Goal: Task Accomplishment & Management: Manage account settings

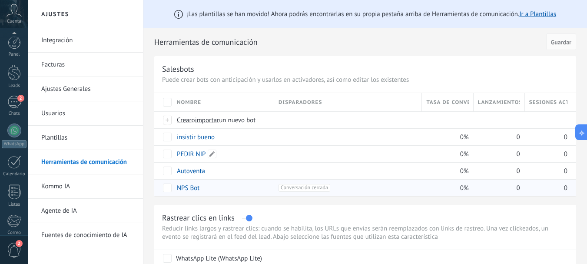
scroll to position [98, 0]
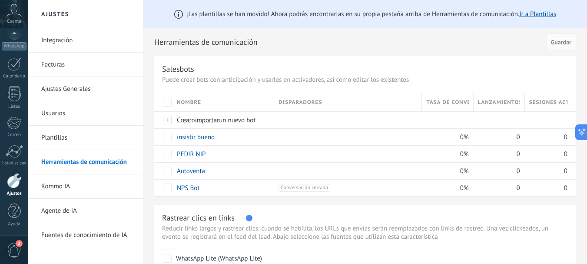
click at [89, 165] on link "Herramientas de comunicación" at bounding box center [87, 162] width 93 height 24
click at [86, 40] on link "Integración" at bounding box center [87, 40] width 93 height 24
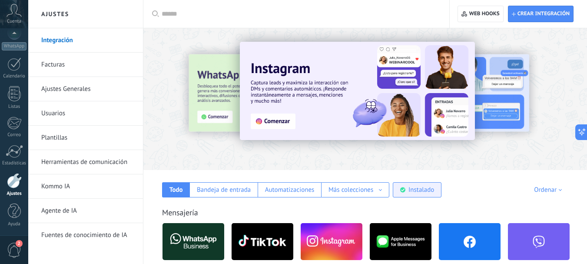
click at [424, 191] on div "Instalado" at bounding box center [421, 190] width 26 height 8
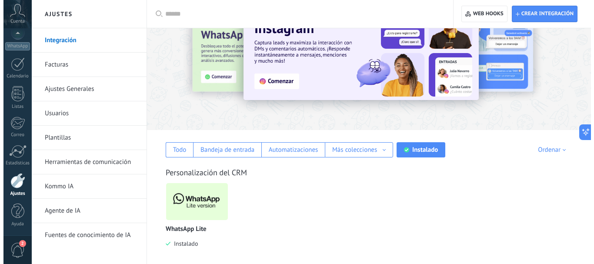
scroll to position [47, 0]
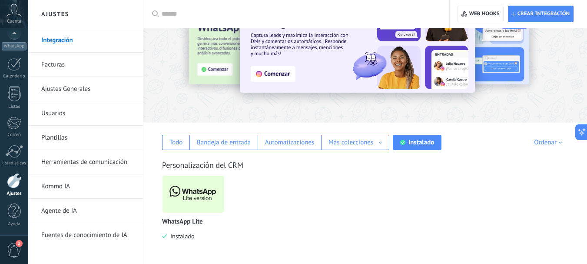
click at [190, 196] on img at bounding box center [194, 194] width 62 height 42
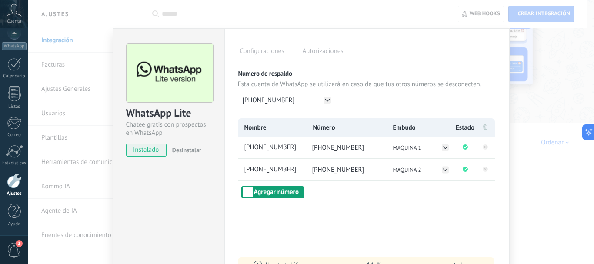
click at [281, 195] on button "Agregar número" at bounding box center [272, 192] width 63 height 12
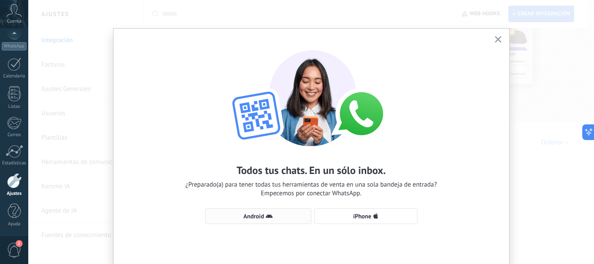
click at [274, 214] on span "Android" at bounding box center [258, 215] width 96 height 7
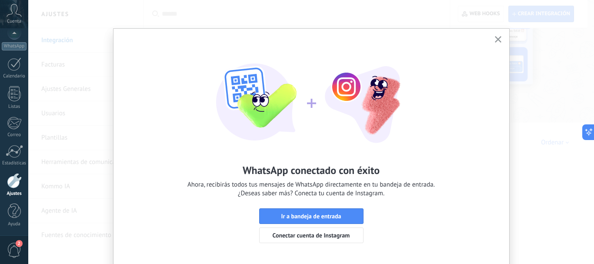
click at [501, 41] on button "button" at bounding box center [497, 40] width 11 height 12
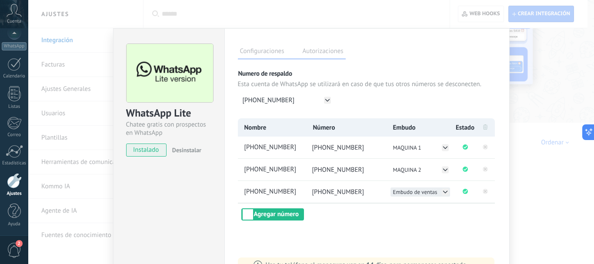
click at [445, 190] on icon at bounding box center [444, 191] width 7 height 7
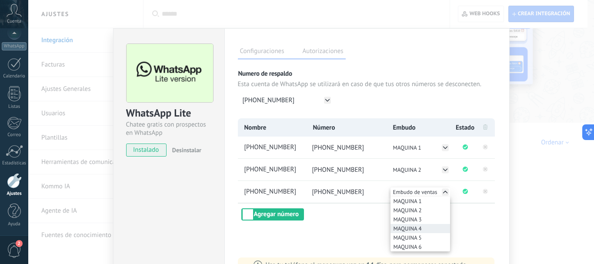
click at [415, 227] on span "MAQUINA 4" at bounding box center [407, 228] width 28 height 7
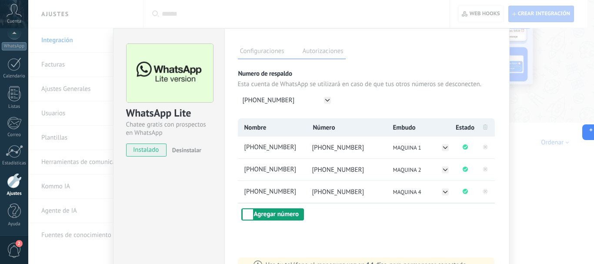
click at [271, 217] on button "Agregar número" at bounding box center [272, 214] width 63 height 12
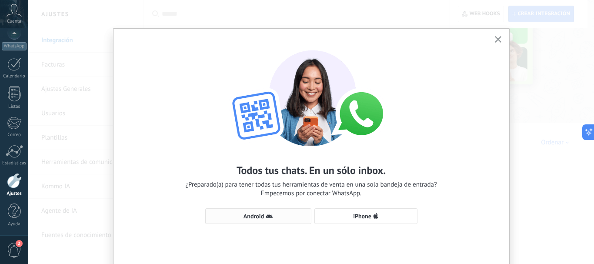
click at [275, 213] on span "Android" at bounding box center [258, 215] width 96 height 7
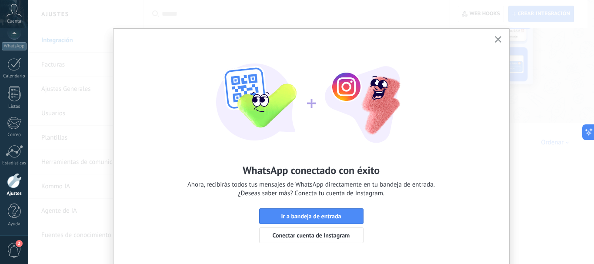
click at [497, 34] on button "button" at bounding box center [497, 40] width 11 height 12
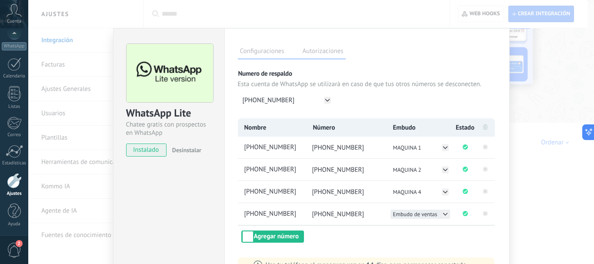
click at [442, 217] on icon at bounding box center [444, 213] width 7 height 7
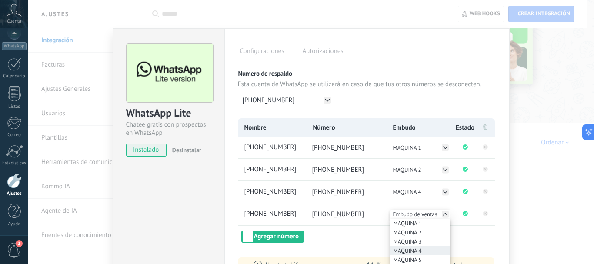
click at [414, 252] on span "MAQUINA 4" at bounding box center [407, 250] width 28 height 7
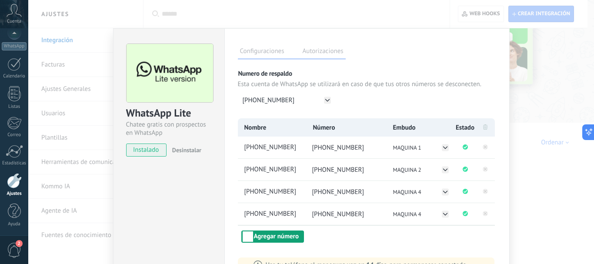
click at [283, 237] on button "Agregar número" at bounding box center [272, 236] width 63 height 12
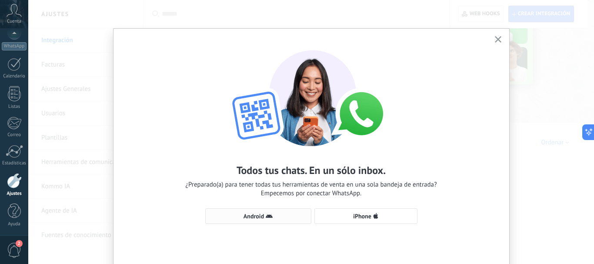
click at [244, 218] on span "Android" at bounding box center [253, 216] width 20 height 6
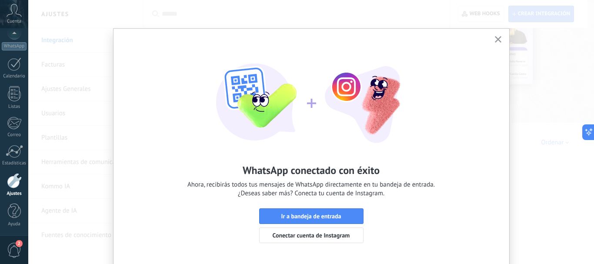
click at [494, 42] on icon "button" at bounding box center [497, 39] width 7 height 7
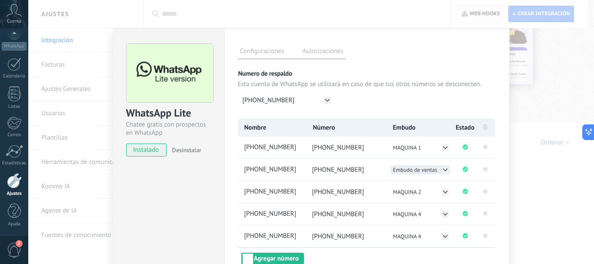
click at [443, 170] on icon at bounding box center [445, 170] width 4 height 2
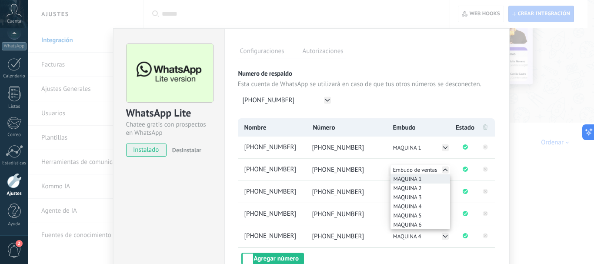
click at [420, 182] on li "MAQUINA 1" at bounding box center [420, 178] width 60 height 9
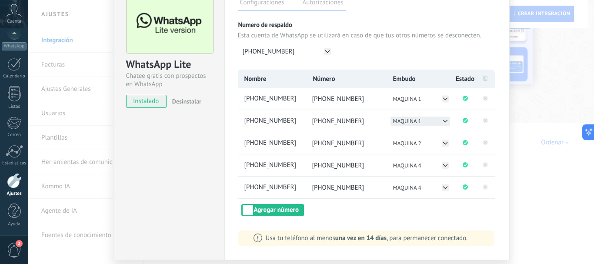
scroll to position [34, 0]
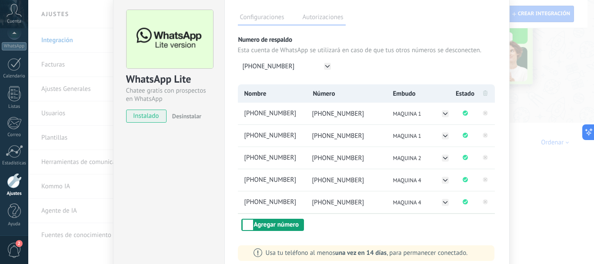
click at [287, 222] on button "Agregar número" at bounding box center [272, 225] width 63 height 12
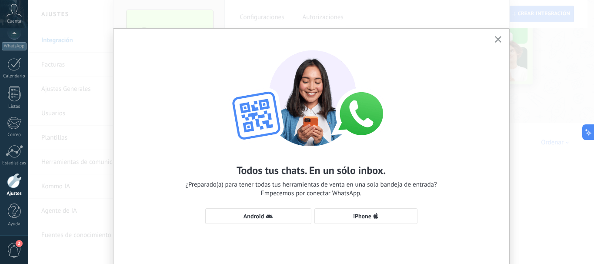
click at [287, 222] on button "Android" at bounding box center [258, 216] width 106 height 16
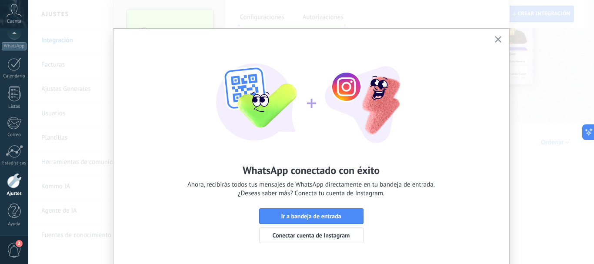
click at [498, 40] on icon "button" at bounding box center [497, 39] width 7 height 7
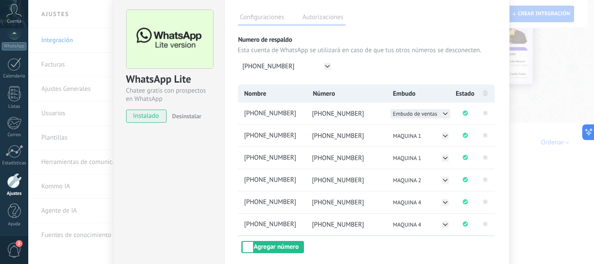
click at [444, 117] on icon at bounding box center [444, 113] width 7 height 7
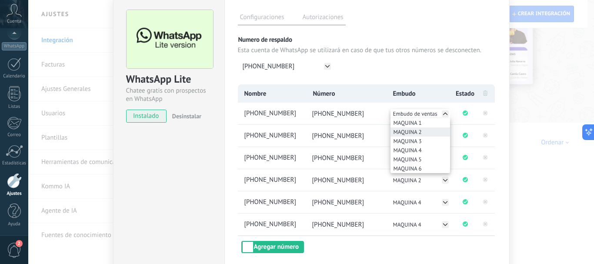
click at [403, 134] on span "MAQUINA 2" at bounding box center [407, 131] width 28 height 7
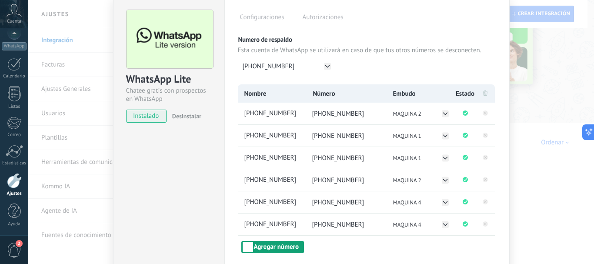
click at [285, 249] on button "Agregar número" at bounding box center [272, 247] width 63 height 12
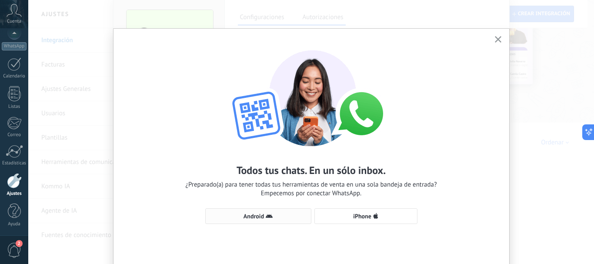
click at [279, 212] on button "Android" at bounding box center [258, 216] width 106 height 16
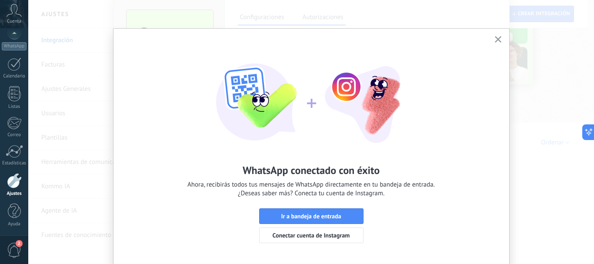
click at [495, 37] on icon "button" at bounding box center [497, 39] width 7 height 7
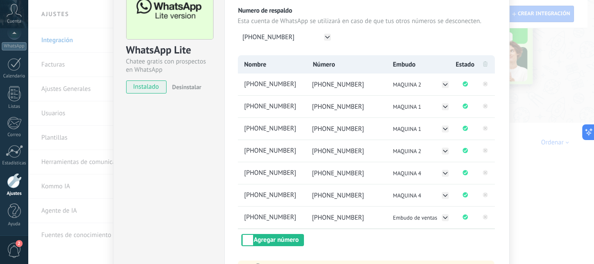
scroll to position [77, 0]
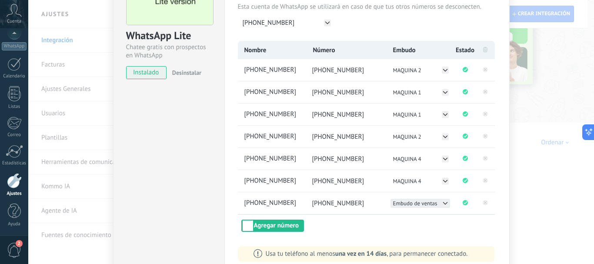
click at [441, 203] on icon at bounding box center [444, 202] width 7 height 7
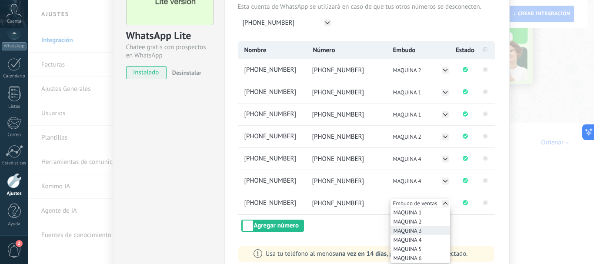
click at [412, 233] on span "MAQUINA 3" at bounding box center [407, 230] width 28 height 7
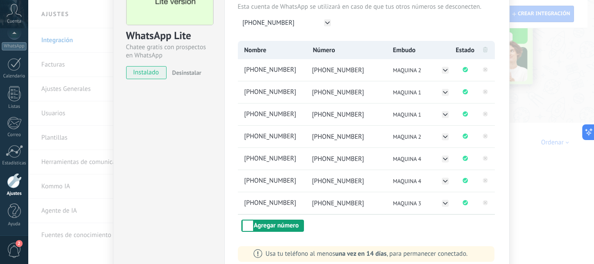
click at [279, 226] on button "Agregar número" at bounding box center [272, 225] width 63 height 12
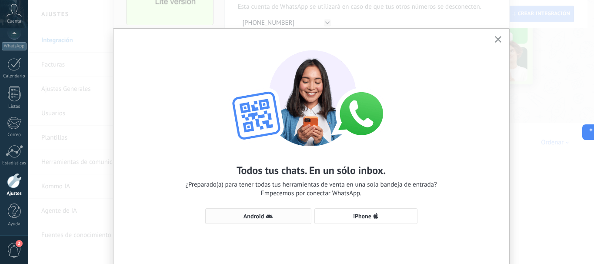
click at [267, 216] on use "button" at bounding box center [268, 216] width 7 height 4
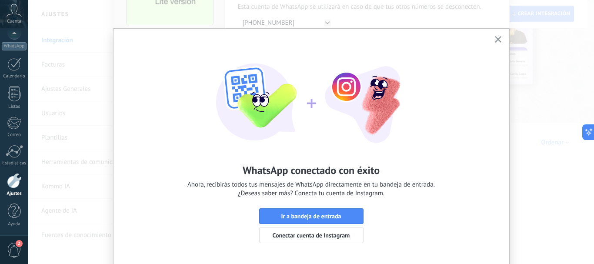
click at [492, 40] on button "button" at bounding box center [497, 40] width 11 height 12
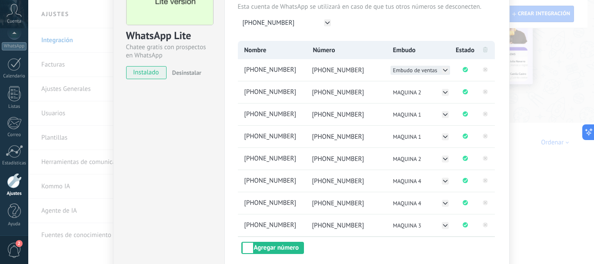
click at [444, 72] on icon at bounding box center [444, 69] width 7 height 7
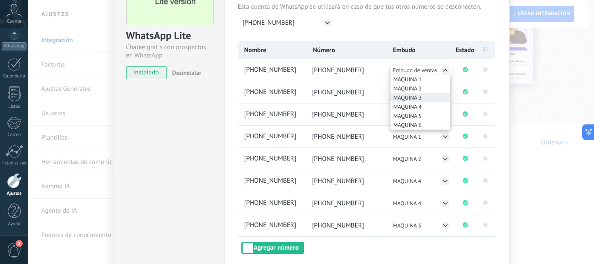
click at [421, 96] on li "MAQUINA 3" at bounding box center [420, 97] width 60 height 9
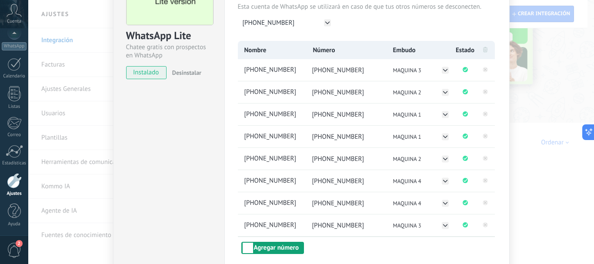
click at [273, 244] on button "Agregar número" at bounding box center [272, 248] width 63 height 12
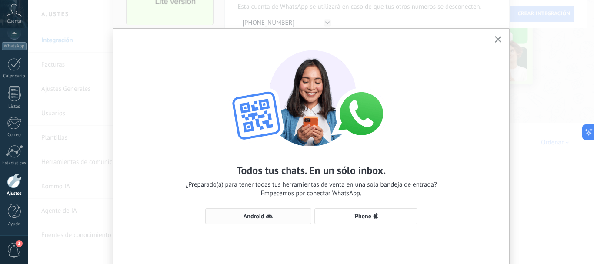
click at [267, 215] on icon "button" at bounding box center [268, 215] width 7 height 7
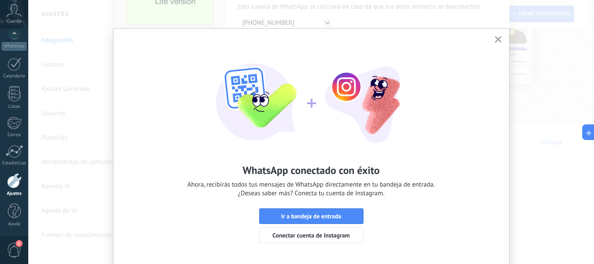
click at [498, 41] on icon "button" at bounding box center [497, 39] width 7 height 7
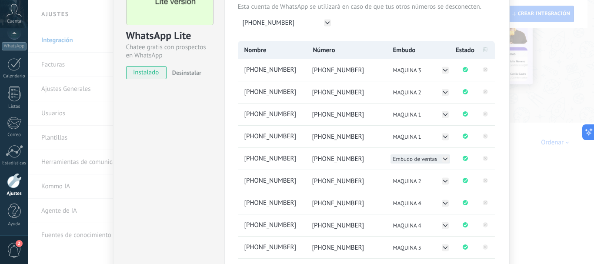
click at [443, 157] on icon at bounding box center [444, 158] width 7 height 7
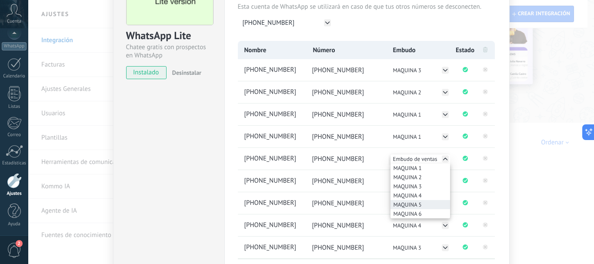
click at [415, 203] on span "MAQUINA 5" at bounding box center [407, 204] width 28 height 7
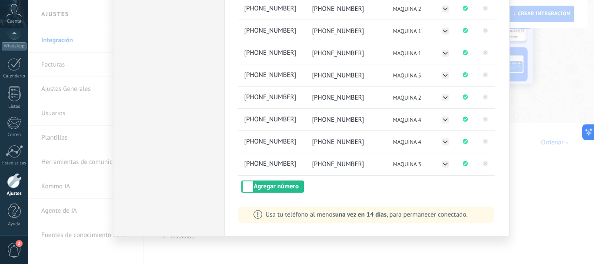
scroll to position [166, 0]
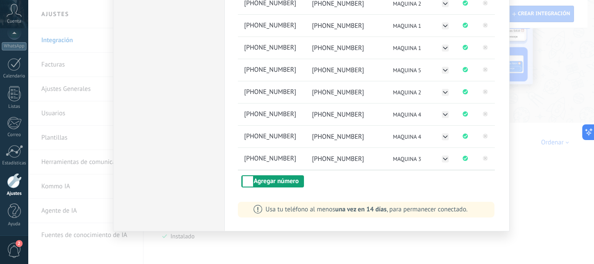
click at [284, 180] on button "Agregar número" at bounding box center [272, 181] width 63 height 12
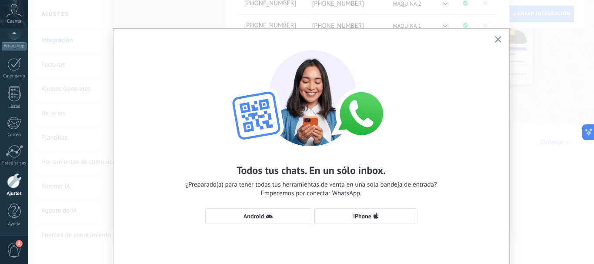
click at [494, 42] on use "button" at bounding box center [497, 39] width 7 height 7
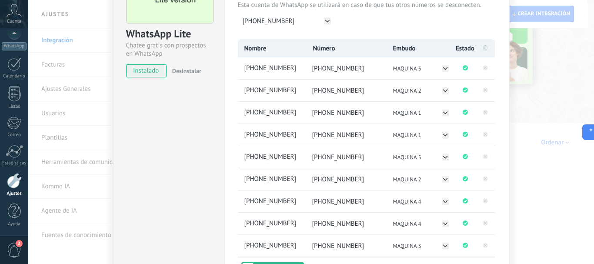
scroll to position [123, 0]
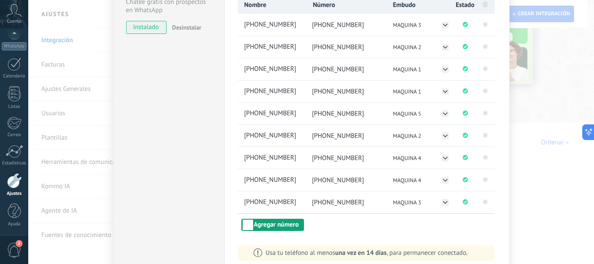
click at [278, 224] on button "Agregar número" at bounding box center [272, 225] width 63 height 12
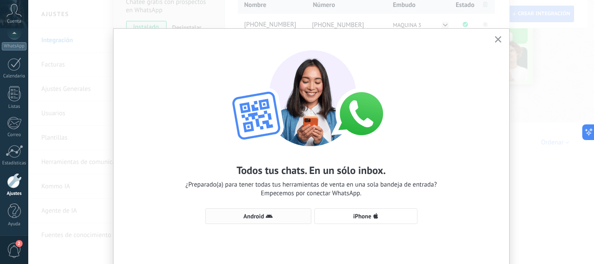
click at [278, 212] on button "Android" at bounding box center [258, 216] width 106 height 16
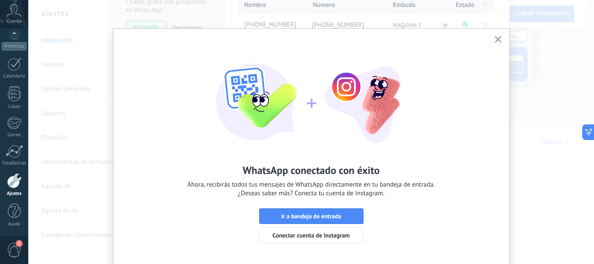
click at [498, 40] on icon "button" at bounding box center [497, 39] width 7 height 7
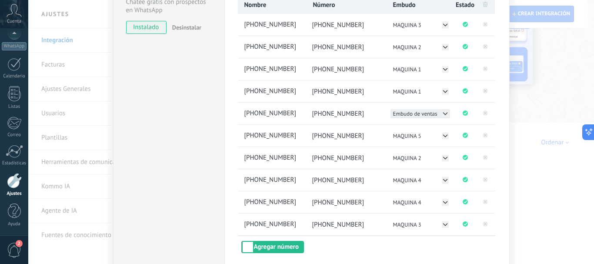
click at [443, 114] on icon at bounding box center [445, 114] width 4 height 2
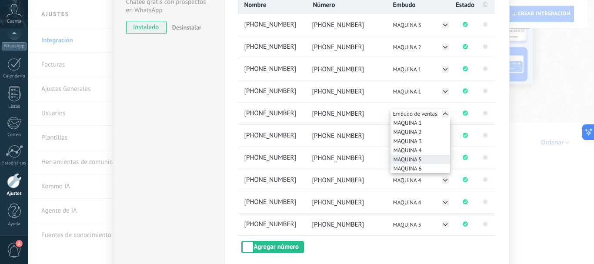
click at [419, 158] on span "MAQUINA 5" at bounding box center [407, 159] width 28 height 7
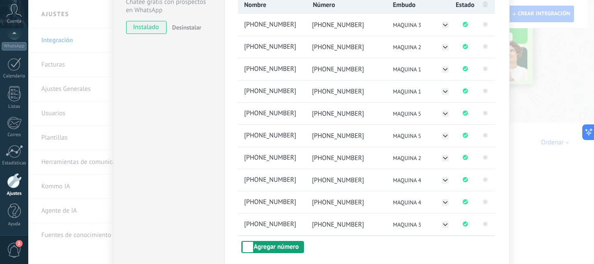
click at [276, 246] on button "Agregar número" at bounding box center [272, 247] width 63 height 12
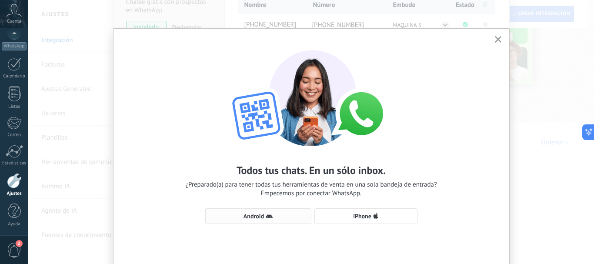
click at [246, 213] on span "Android" at bounding box center [253, 216] width 20 height 6
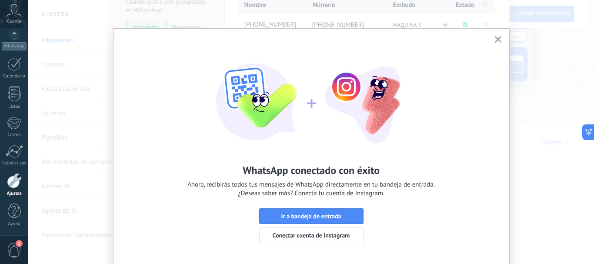
click at [494, 41] on icon "button" at bounding box center [497, 39] width 7 height 7
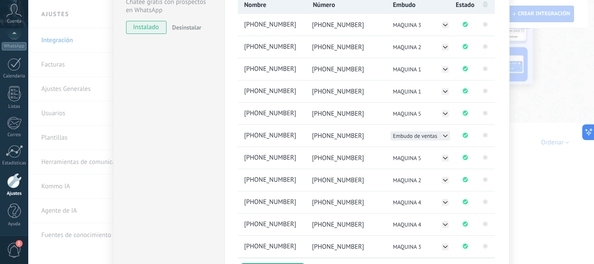
click at [447, 138] on button "Embudo de ventas" at bounding box center [420, 135] width 60 height 9
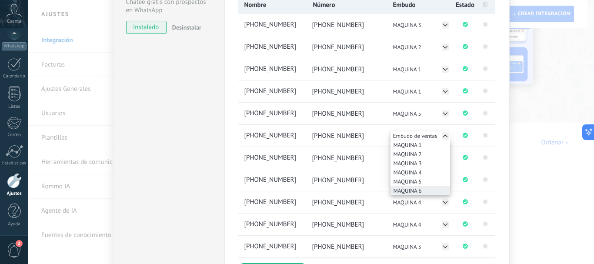
click at [431, 188] on li "MAQUINA 6" at bounding box center [420, 190] width 60 height 9
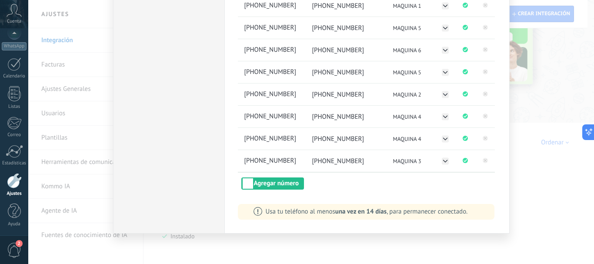
scroll to position [210, 0]
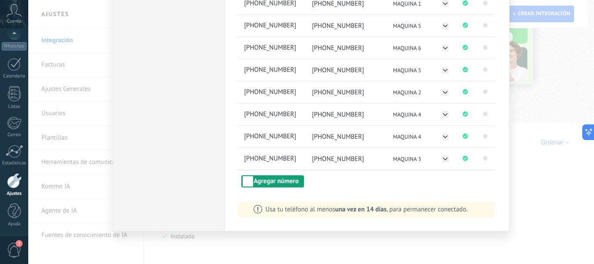
click at [286, 180] on button "Agregar número" at bounding box center [272, 181] width 63 height 12
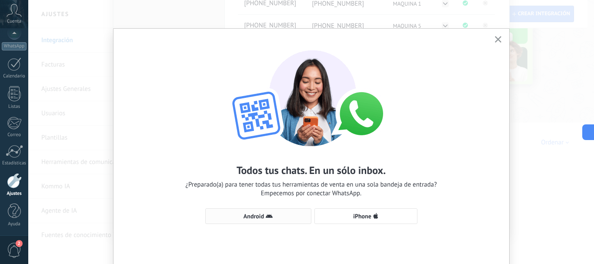
click at [264, 221] on button "Android" at bounding box center [258, 216] width 106 height 16
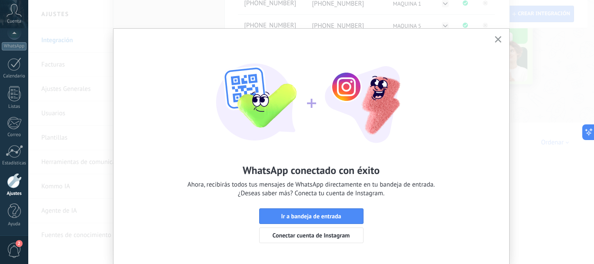
click at [495, 38] on icon "button" at bounding box center [497, 39] width 7 height 7
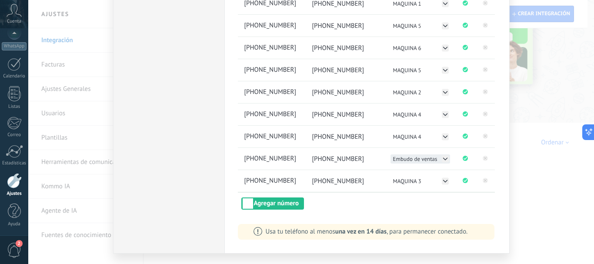
click at [443, 159] on icon at bounding box center [445, 159] width 4 height 2
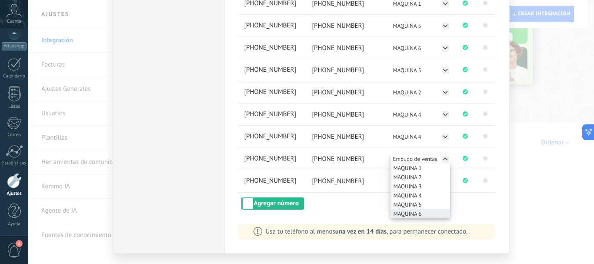
click at [425, 217] on li "MAQUINA 6" at bounding box center [420, 213] width 60 height 9
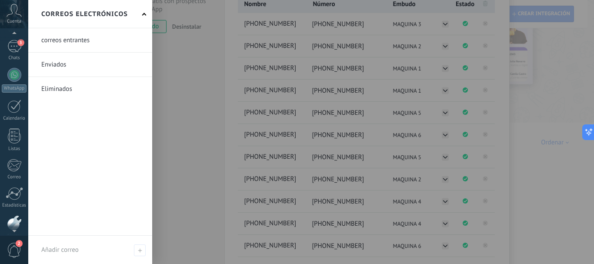
scroll to position [0, 0]
click at [13, 82] on link "Leads" at bounding box center [14, 76] width 28 height 24
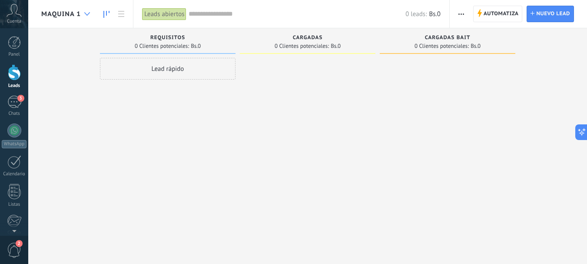
click at [84, 12] on icon at bounding box center [87, 13] width 6 height 3
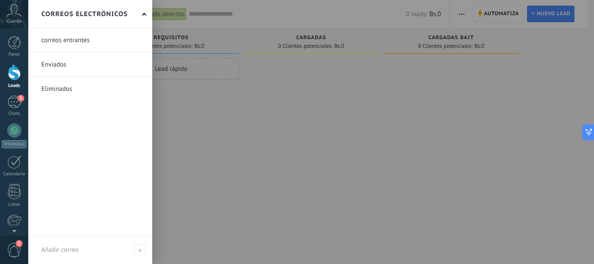
click at [260, 100] on div at bounding box center [325, 132] width 594 height 264
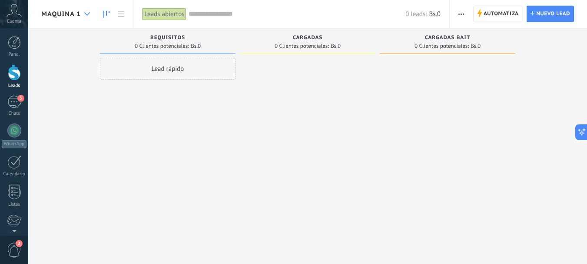
click at [85, 13] on use at bounding box center [87, 13] width 6 height 3
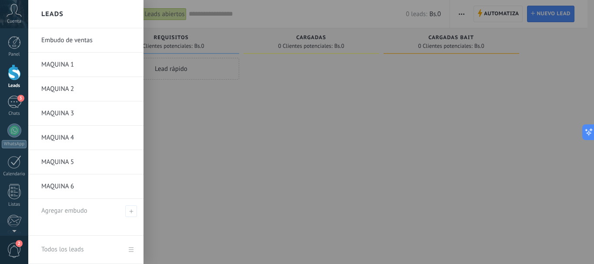
click at [68, 45] on link "Embudo de ventas" at bounding box center [87, 40] width 93 height 24
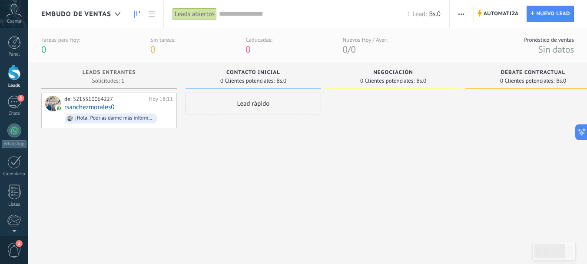
click at [9, 253] on span "2" at bounding box center [14, 249] width 15 height 15
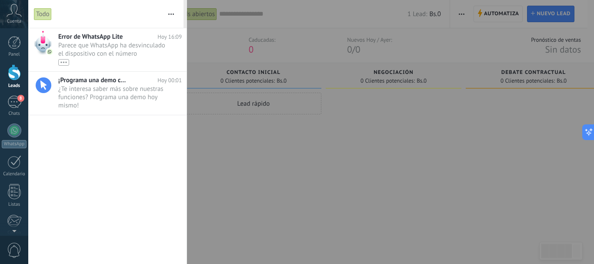
click at [168, 10] on button "button" at bounding box center [171, 14] width 19 height 28
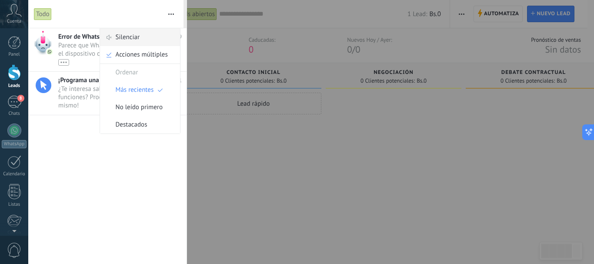
click at [136, 41] on span "Silenciar" at bounding box center [128, 37] width 24 height 17
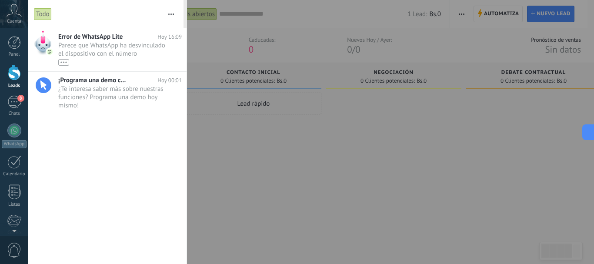
click at [221, 194] on div at bounding box center [297, 132] width 594 height 264
